Goal: Information Seeking & Learning: Learn about a topic

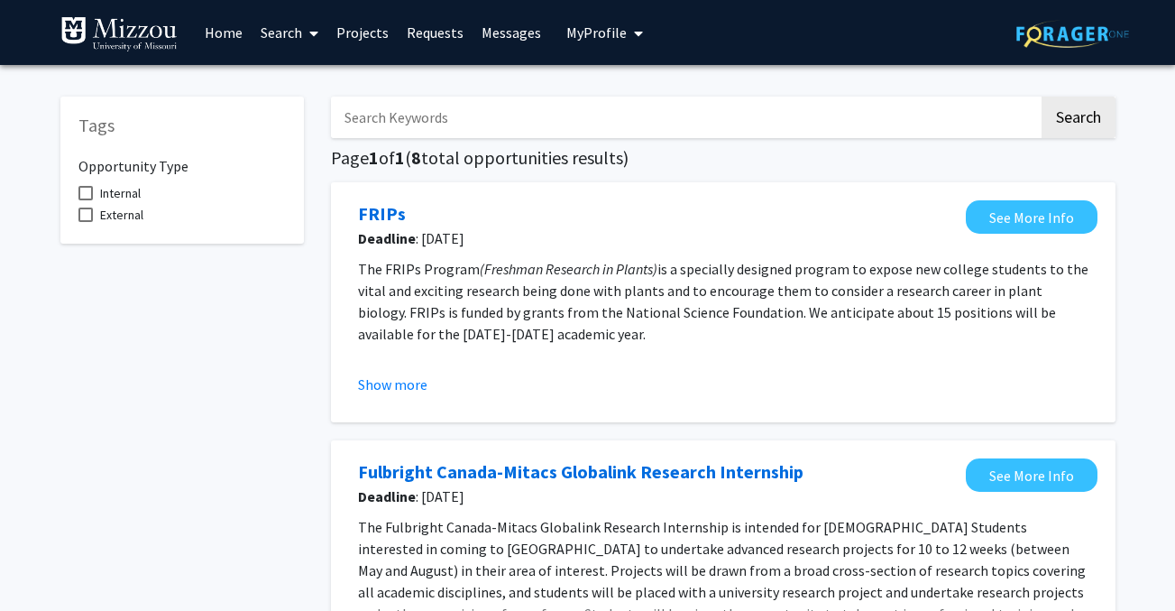
click at [227, 35] on link "Home" at bounding box center [224, 32] width 56 height 63
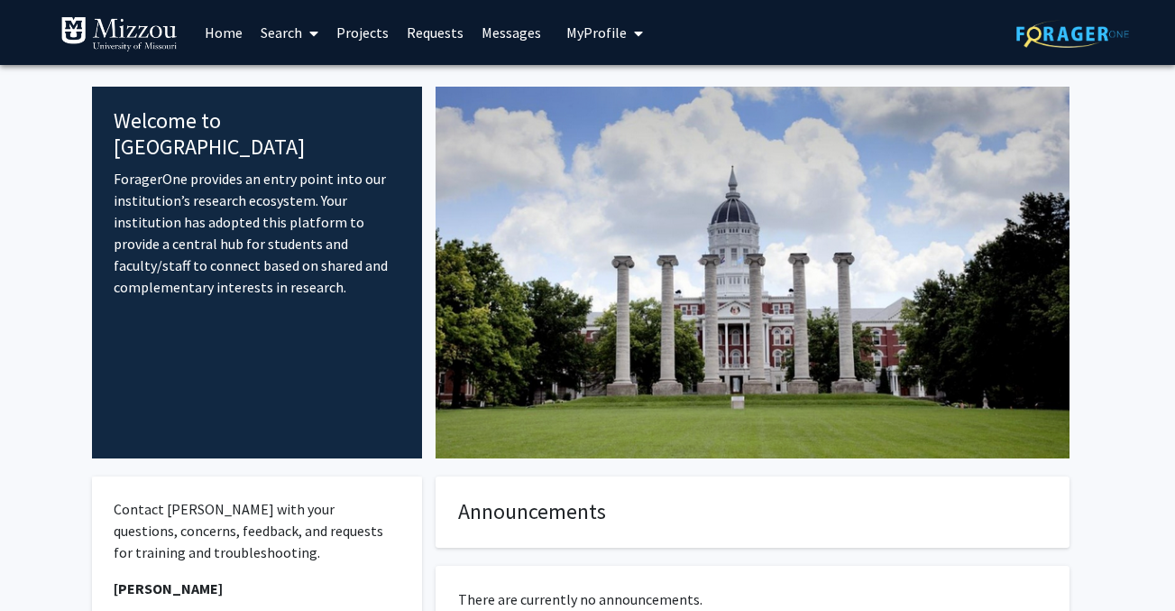
click at [301, 32] on link "Search" at bounding box center [290, 32] width 76 height 63
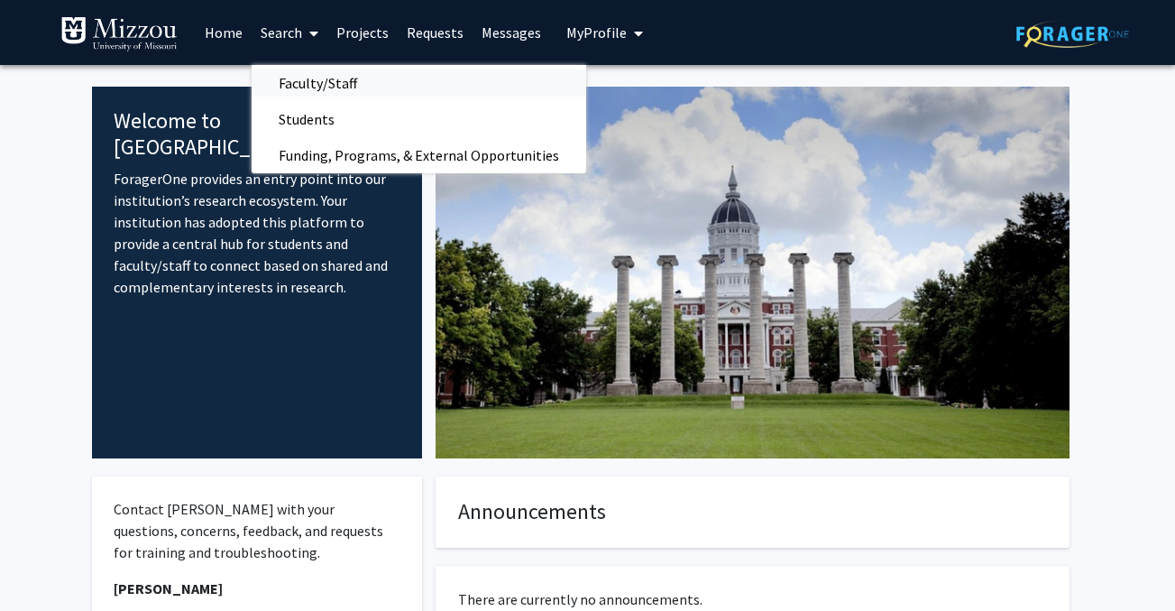
click at [299, 80] on span "Faculty/Staff" at bounding box center [318, 83] width 133 height 36
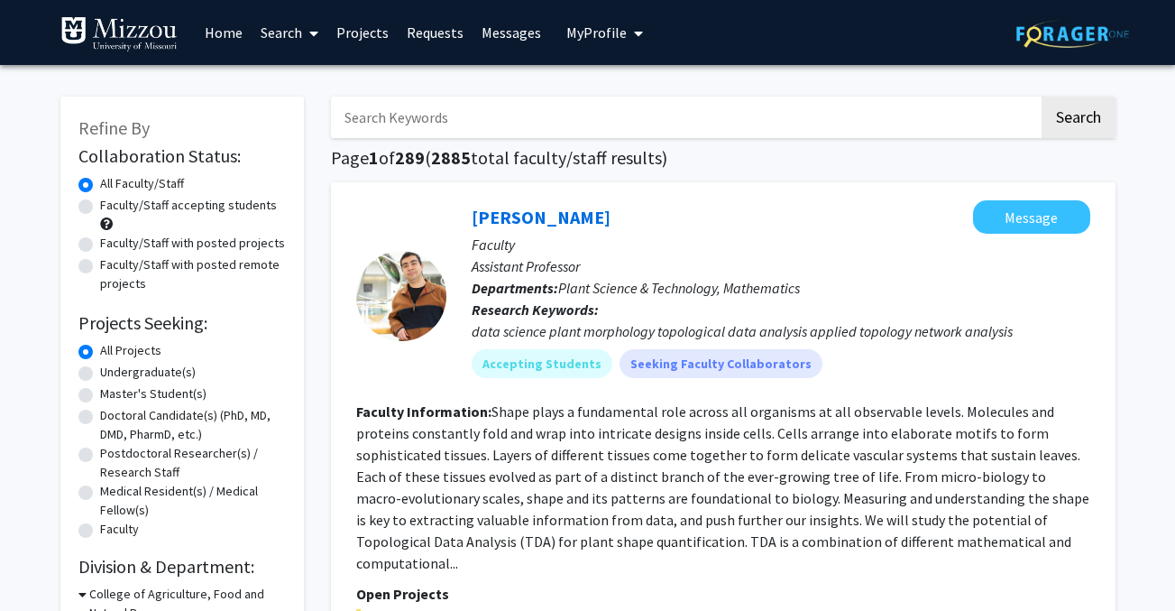
click at [100, 208] on label "Faculty/Staff accepting students" at bounding box center [188, 205] width 177 height 19
click at [100, 207] on input "Faculty/Staff accepting students" at bounding box center [106, 202] width 12 height 12
radio input "true"
click at [100, 374] on label "Undergraduate(s)" at bounding box center [148, 372] width 96 height 19
click at [100, 374] on input "Undergraduate(s)" at bounding box center [106, 369] width 12 height 12
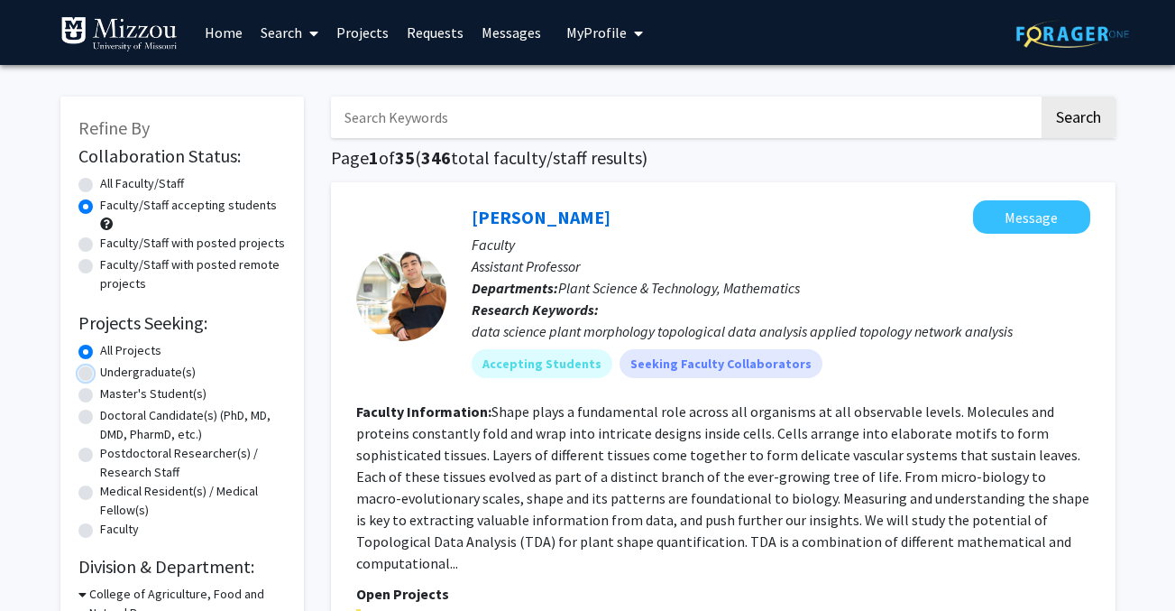
radio input "true"
click at [100, 350] on label "All Projects" at bounding box center [130, 350] width 61 height 19
click at [100, 350] on input "All Projects" at bounding box center [106, 347] width 12 height 12
radio input "true"
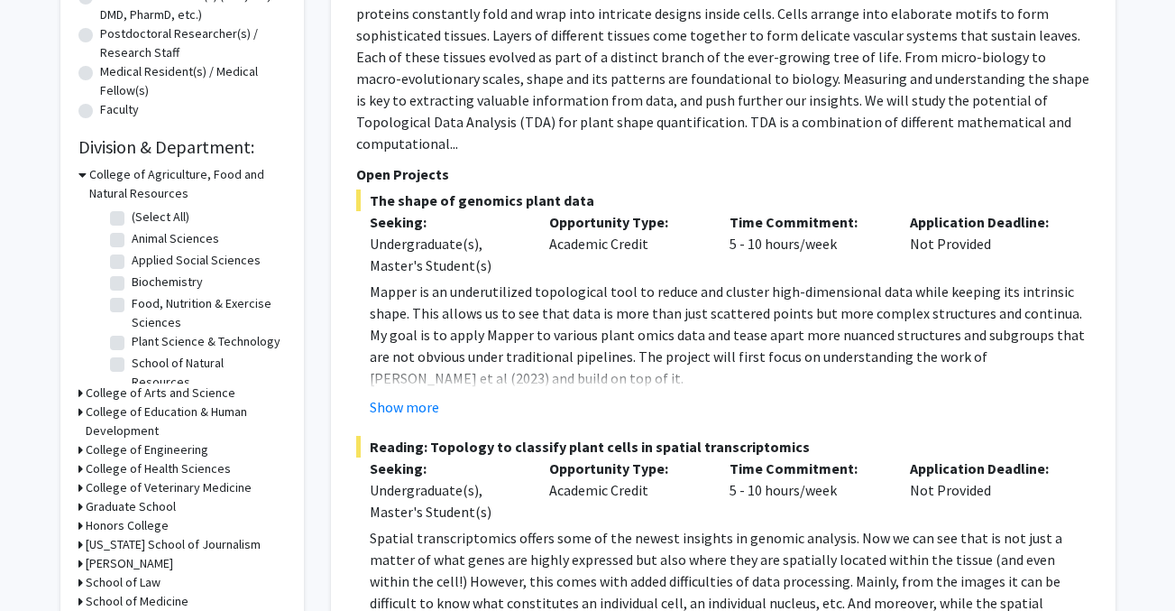
scroll to position [420, 0]
click at [78, 387] on icon at bounding box center [80, 391] width 5 height 19
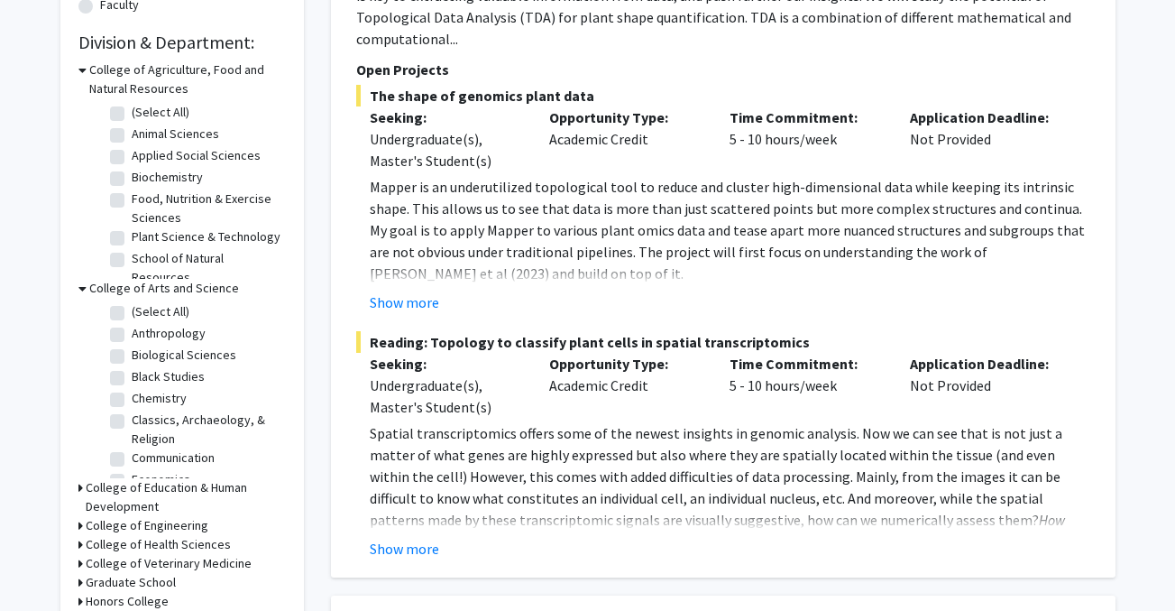
scroll to position [533, 0]
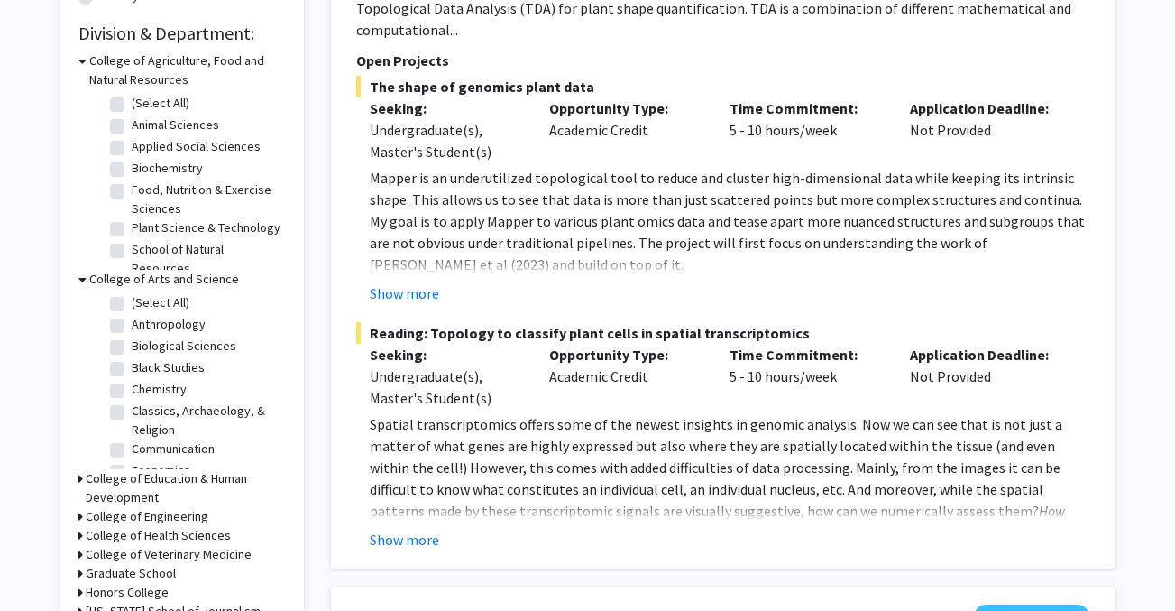
click at [132, 346] on label "Biological Sciences" at bounding box center [184, 345] width 105 height 19
click at [132, 346] on input "Biological Sciences" at bounding box center [138, 342] width 12 height 12
checkbox input "true"
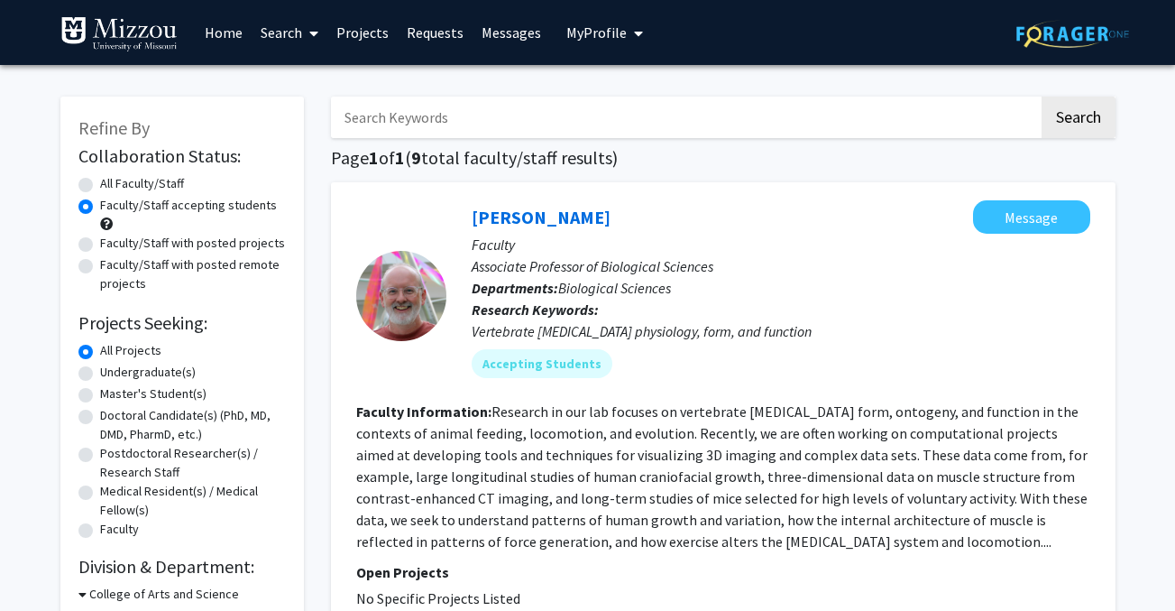
click at [100, 185] on label "All Faculty/Staff" at bounding box center [142, 183] width 84 height 19
click at [100, 185] on input "All Faculty/Staff" at bounding box center [106, 180] width 12 height 12
radio input "true"
click at [412, 127] on input "Search Keywords" at bounding box center [685, 117] width 708 height 41
type input "cell"
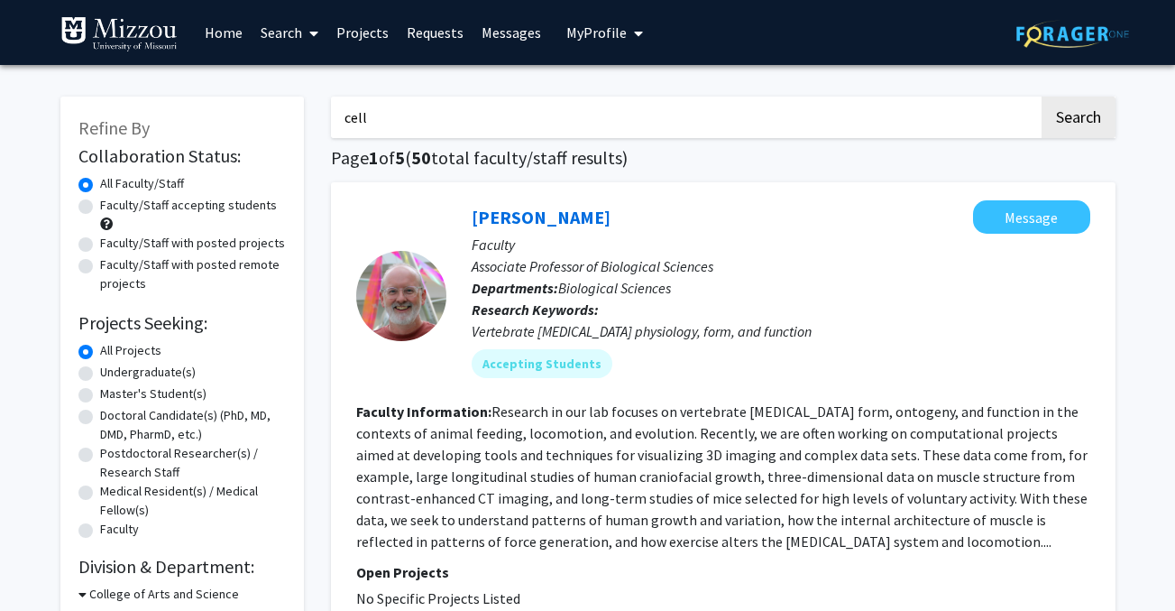
click at [1042, 97] on button "Search" at bounding box center [1079, 117] width 74 height 41
checkbox input "false"
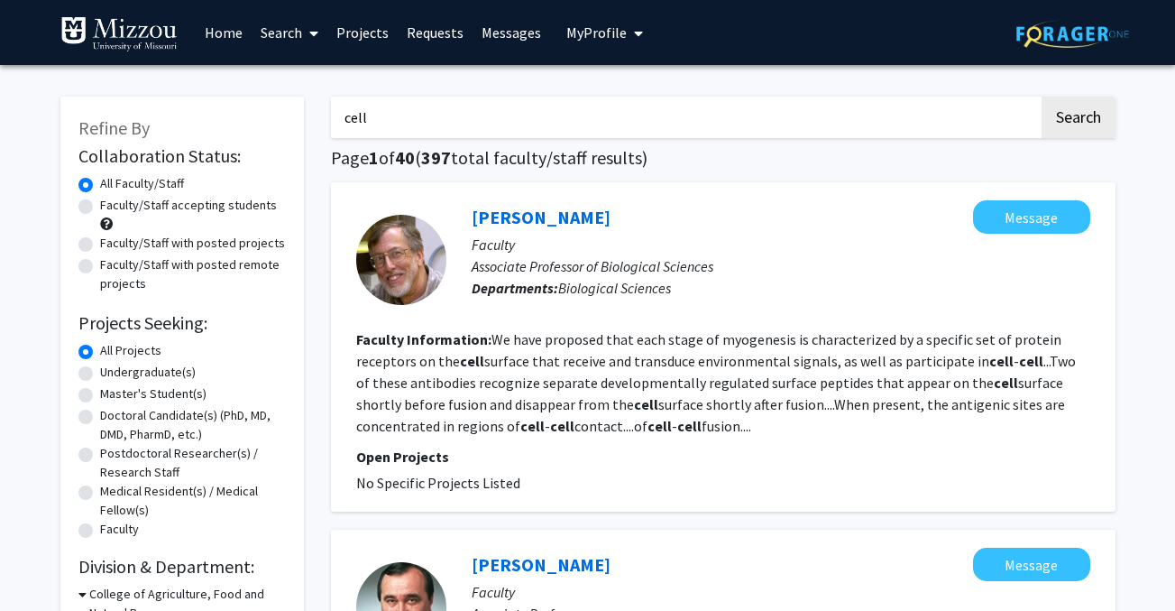
click at [100, 208] on label "Faculty/Staff accepting students" at bounding box center [188, 205] width 177 height 19
click at [100, 207] on input "Faculty/Staff accepting students" at bounding box center [106, 202] width 12 height 12
radio input "true"
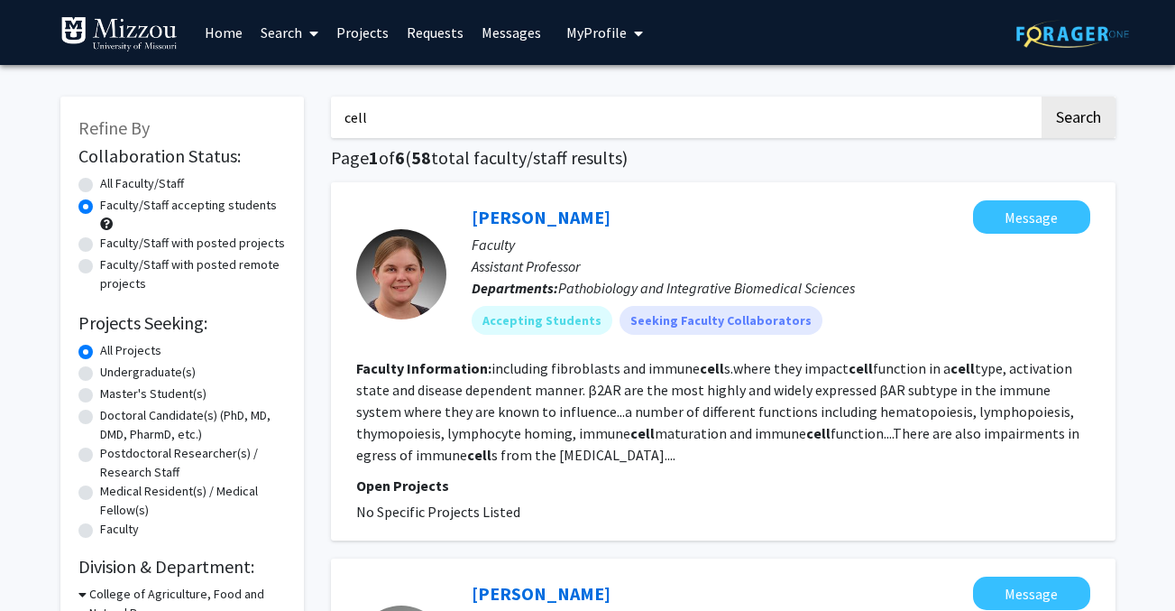
drag, startPoint x: 378, startPoint y: 116, endPoint x: 317, endPoint y: 116, distance: 61.3
type input "development"
click at [1042, 97] on button "Search" at bounding box center [1079, 117] width 74 height 41
radio input "true"
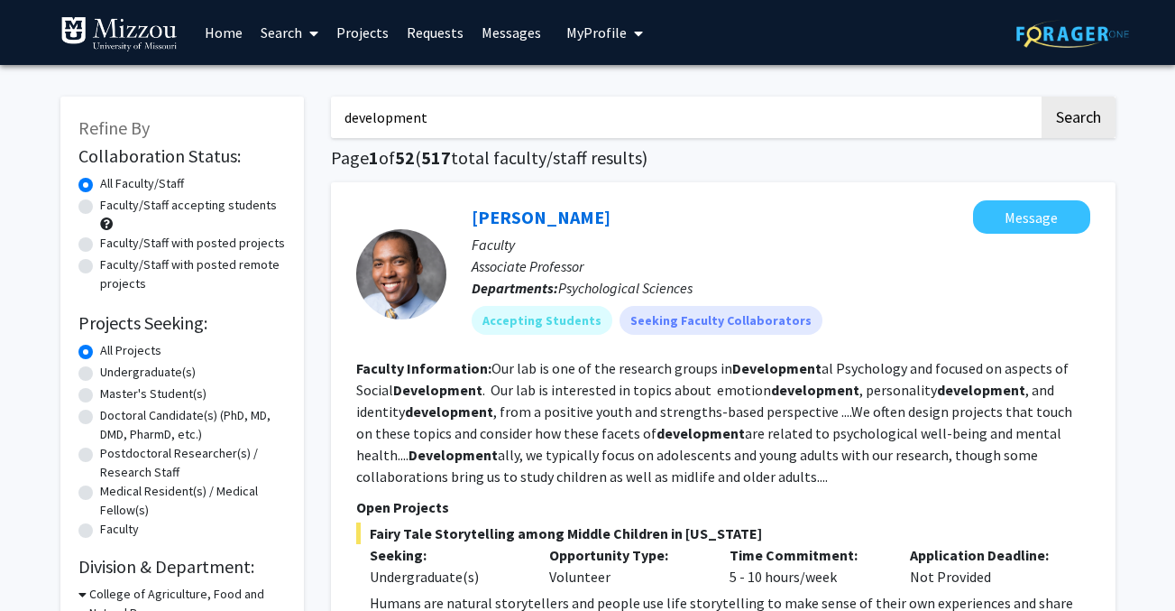
click at [100, 204] on label "Faculty/Staff accepting students" at bounding box center [188, 205] width 177 height 19
click at [100, 204] on input "Faculty/Staff accepting students" at bounding box center [106, 202] width 12 height 12
radio input "true"
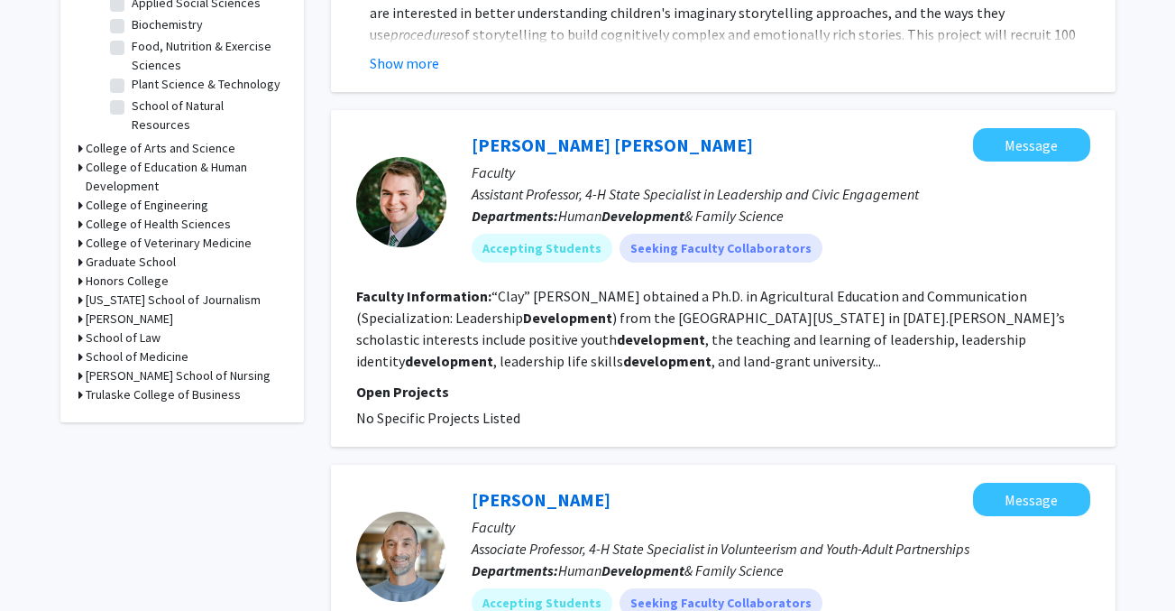
scroll to position [659, 0]
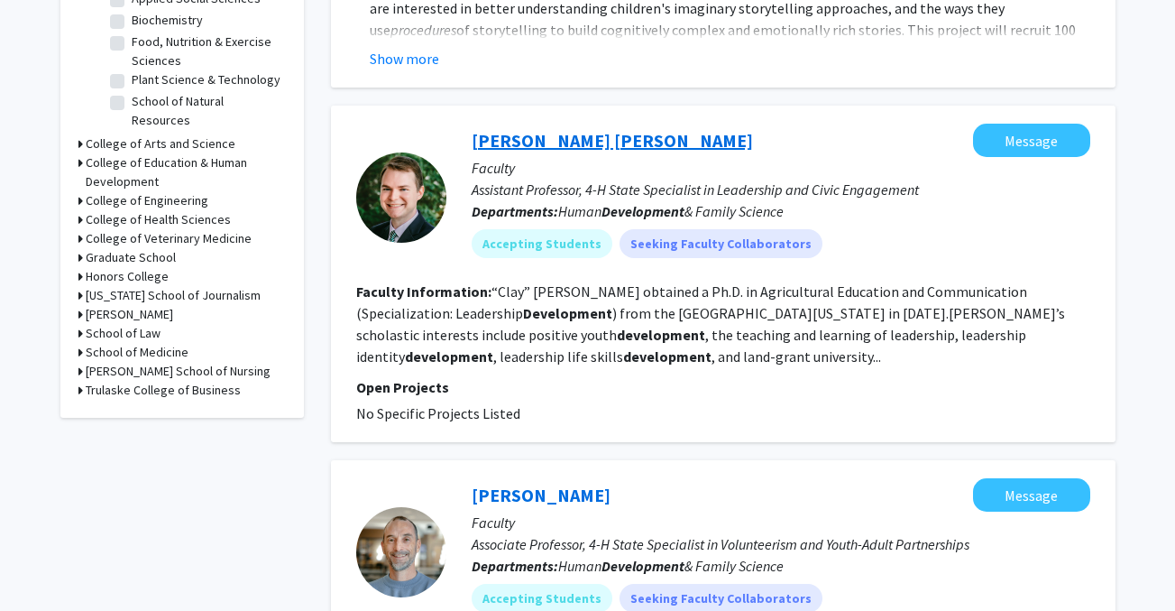
click at [534, 143] on link "[PERSON_NAME] [PERSON_NAME]" at bounding box center [612, 140] width 281 height 23
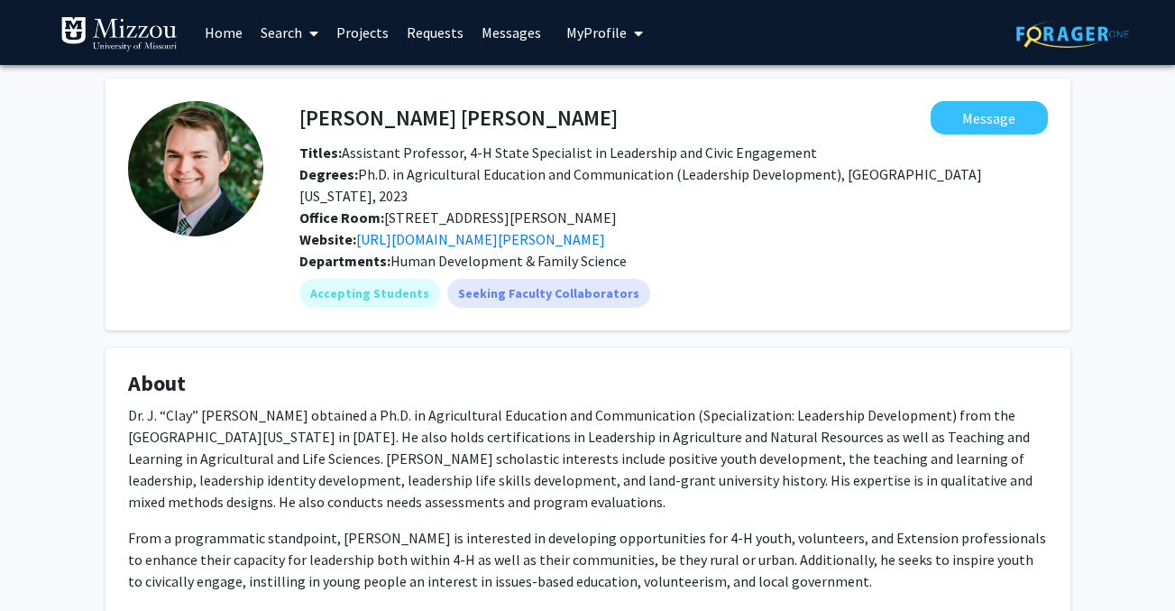
click at [286, 28] on link "Search" at bounding box center [290, 32] width 76 height 63
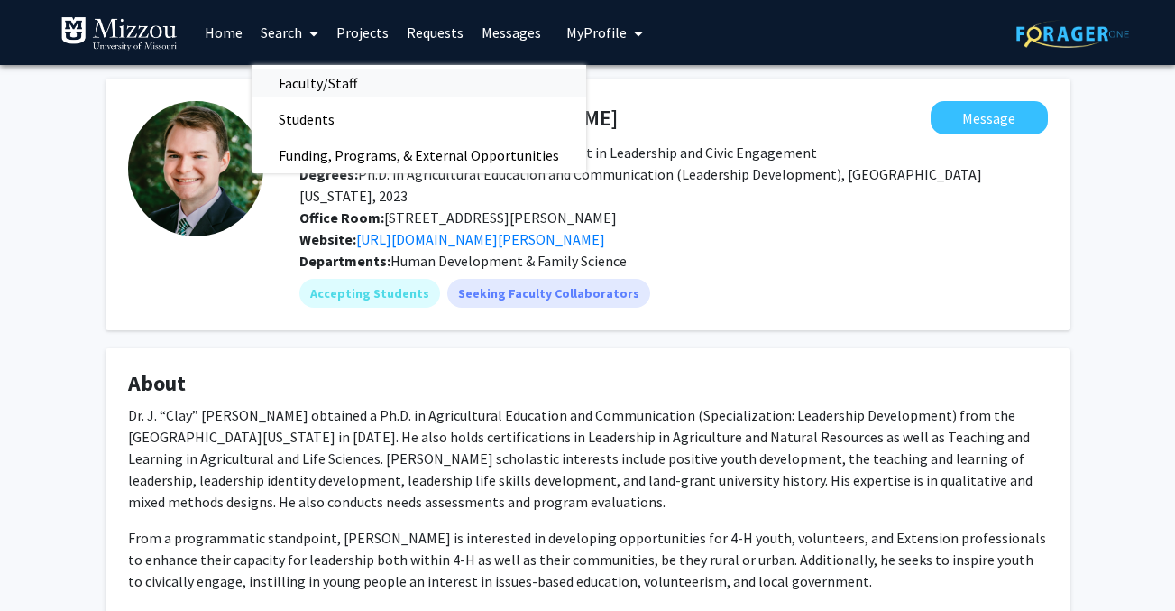
click at [308, 79] on span "Faculty/Staff" at bounding box center [318, 83] width 133 height 36
